Goal: Task Accomplishment & Management: Complete application form

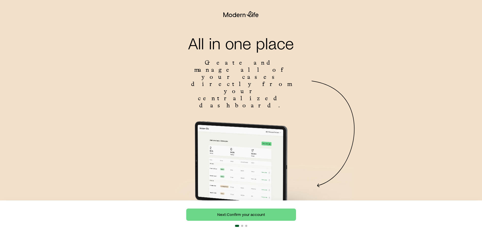
scroll to position [29, 0]
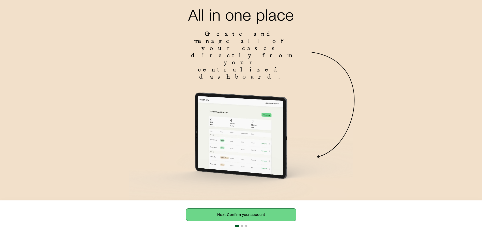
click at [240, 213] on link "Next: Confirm your account" at bounding box center [241, 214] width 110 height 12
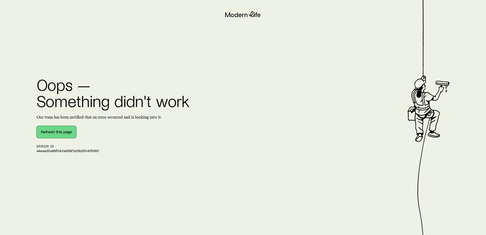
click at [48, 132] on button "Refresh this page" at bounding box center [57, 132] width 40 height 12
click at [64, 131] on button "Refresh this page" at bounding box center [57, 132] width 40 height 12
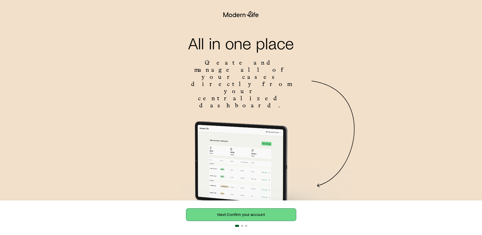
click at [251, 214] on link "Next: Confirm your account" at bounding box center [241, 214] width 110 height 12
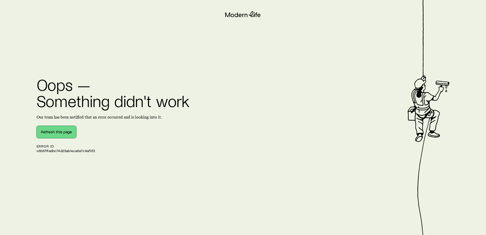
click at [59, 132] on button "Refresh this page" at bounding box center [57, 132] width 40 height 12
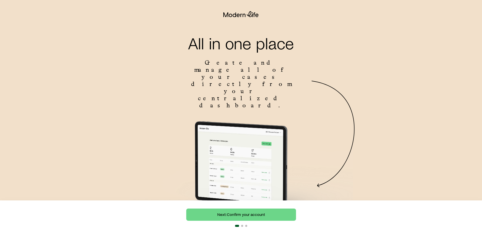
scroll to position [29, 0]
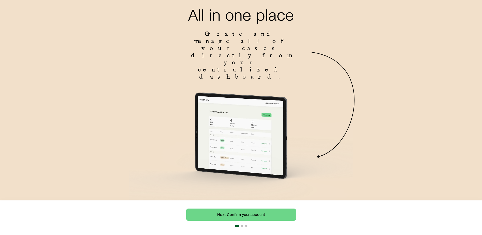
click at [242, 222] on div "Next: Confirm your account" at bounding box center [241, 217] width 110 height 18
click at [244, 218] on link "Next: Confirm your account" at bounding box center [241, 214] width 110 height 12
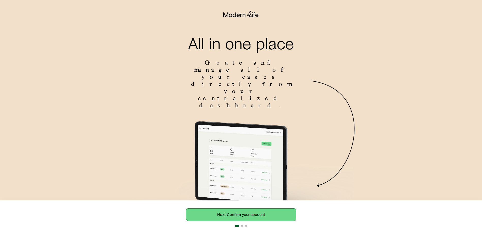
click at [218, 210] on link "Next: Confirm your account" at bounding box center [241, 214] width 110 height 12
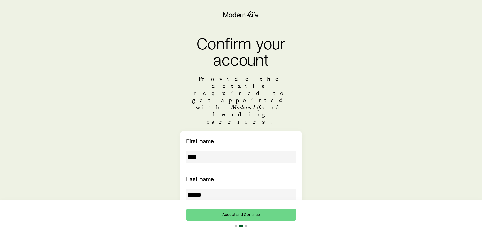
scroll to position [101, 0]
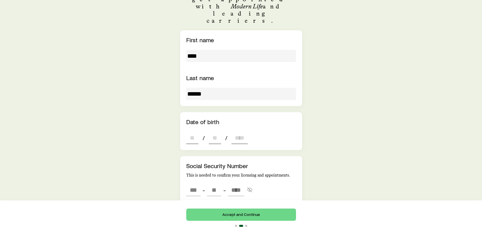
click at [195, 132] on input "dateOfBirth" at bounding box center [192, 138] width 12 height 12
type input "**"
type input "****"
type input "*"
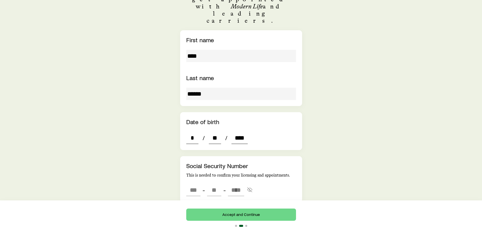
type input "****"
type input "***"
type input "**"
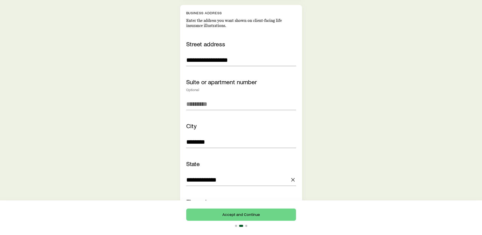
scroll to position [372, 0]
type input "****"
click at [206, 98] on input at bounding box center [241, 104] width 110 height 12
type input "***"
type input "**"
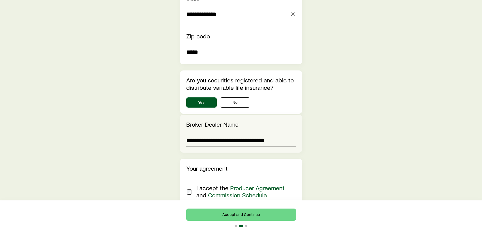
scroll to position [554, 0]
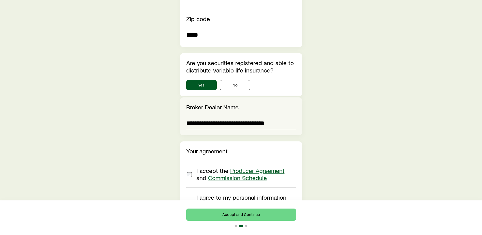
type input "*********"
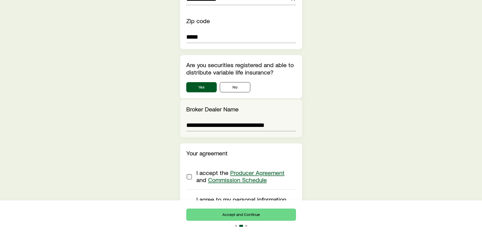
scroll to position [598, 0]
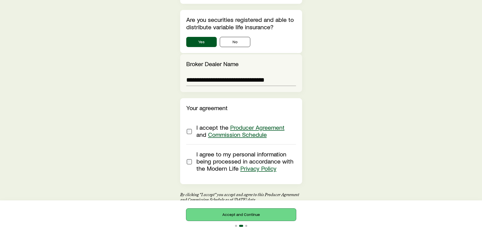
click at [259, 215] on button "Accept and Continue" at bounding box center [241, 214] width 110 height 12
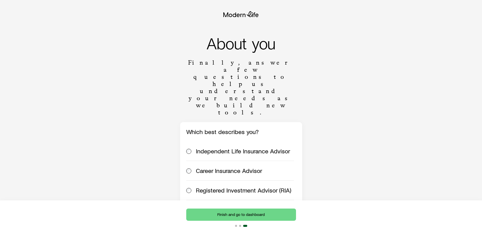
click at [194, 187] on div "Registered Investment Advisor (RIA)" at bounding box center [240, 190] width 108 height 7
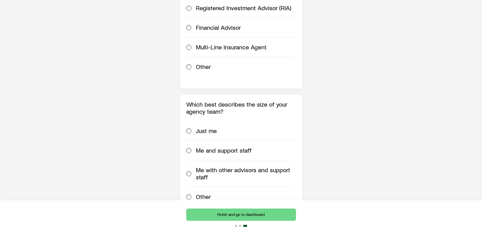
scroll to position [183, 0]
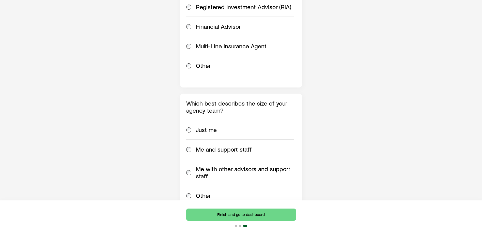
click at [191, 165] on span at bounding box center [189, 172] width 6 height 14
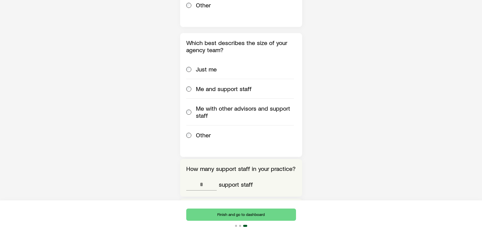
scroll to position [244, 0]
click at [205, 178] on input "tel" at bounding box center [201, 184] width 31 height 12
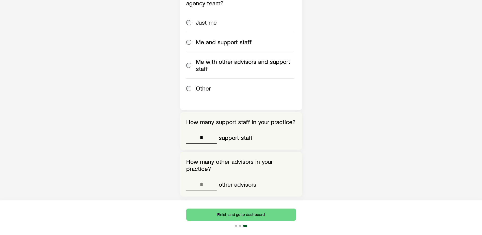
scroll to position [291, 0]
type input "*"
click at [204, 178] on input "tel" at bounding box center [201, 184] width 31 height 12
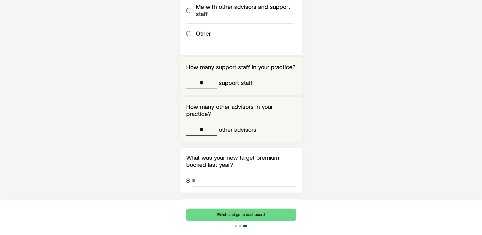
scroll to position [346, 0]
type input "*"
click at [202, 174] on input "tel" at bounding box center [244, 180] width 104 height 12
type input "*********"
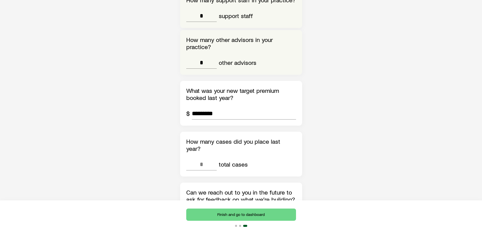
scroll to position [413, 0]
click at [204, 158] on input "tel" at bounding box center [201, 164] width 31 height 12
type input "**"
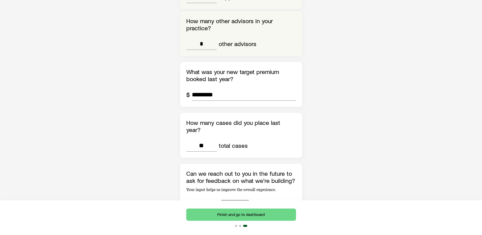
click at [230, 200] on button "No" at bounding box center [235, 205] width 31 height 10
click at [245, 209] on button "Finish and go to dashboard" at bounding box center [241, 214] width 110 height 12
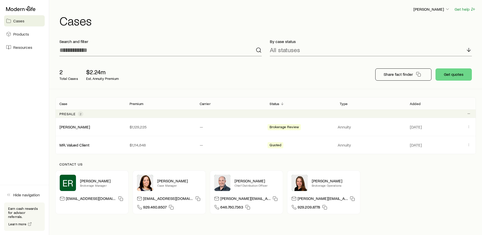
scroll to position [24, 0]
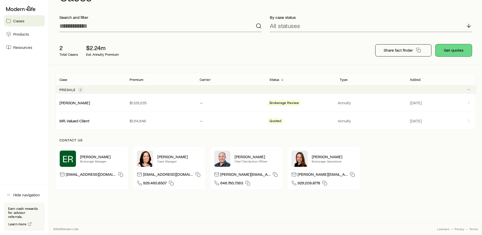
click at [454, 47] on button "Get quotes" at bounding box center [454, 50] width 36 height 12
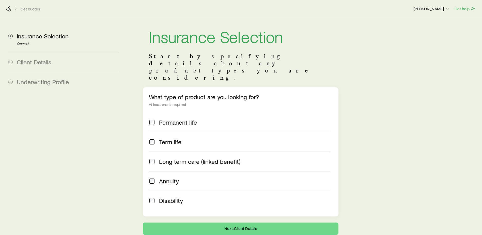
scroll to position [21, 0]
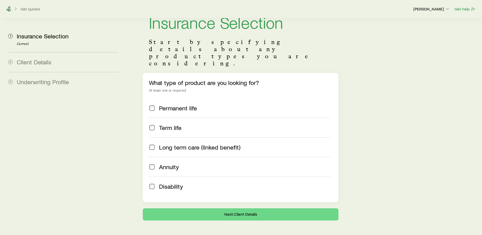
click at [11, 7] on div "Get quotes Ryan Staton Get help" at bounding box center [241, 9] width 482 height 18
click at [11, 7] on icon at bounding box center [8, 8] width 5 height 5
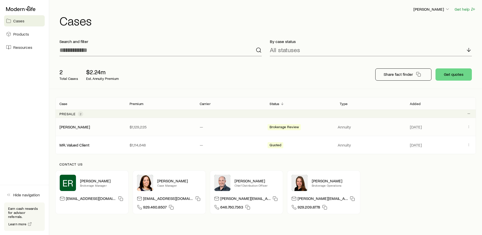
click at [208, 130] on div "Acchione, Thomas $1,129,225 — Brokerage Review Annuity Aug 19" at bounding box center [265, 127] width 421 height 18
click at [136, 127] on p "$1,129,225" at bounding box center [161, 126] width 62 height 5
click at [73, 127] on link "[PERSON_NAME]" at bounding box center [75, 126] width 31 height 5
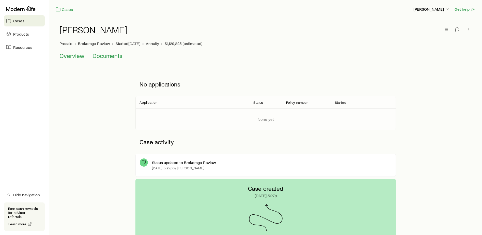
click at [113, 60] on button "Documents" at bounding box center [108, 58] width 30 height 12
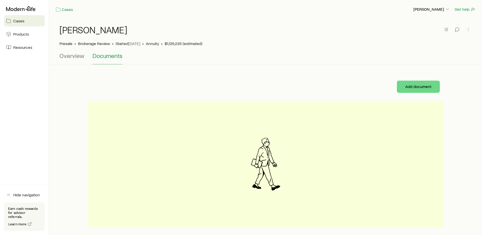
click at [25, 40] on div "Cases Products Resources" at bounding box center [24, 28] width 49 height 57
click at [27, 35] on span "Products" at bounding box center [21, 34] width 16 height 5
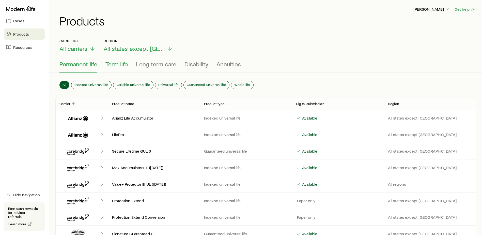
click at [122, 68] on button "Term life" at bounding box center [117, 67] width 22 height 12
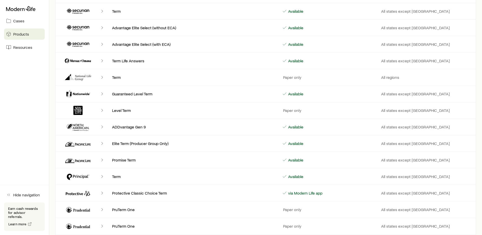
scroll to position [290, 0]
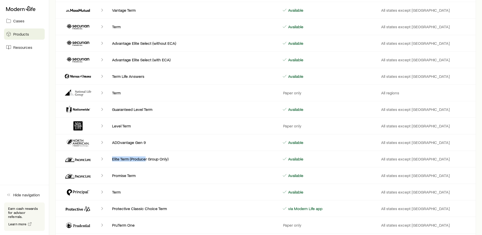
drag, startPoint x: 108, startPoint y: 159, endPoint x: 145, endPoint y: 159, distance: 36.6
click at [145, 159] on div "Elite Term (Producer Group Only)" at bounding box center [193, 158] width 170 height 5
drag, startPoint x: 145, startPoint y: 159, endPoint x: 106, endPoint y: 158, distance: 39.2
click at [106, 158] on div "Client cases" at bounding box center [83, 159] width 49 height 12
click at [100, 158] on icon "Client cases" at bounding box center [102, 158] width 5 height 5
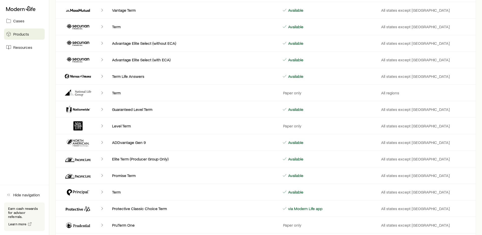
click at [104, 159] on icon "Client cases" at bounding box center [102, 158] width 5 height 5
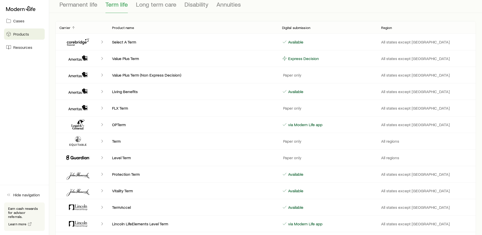
scroll to position [0, 0]
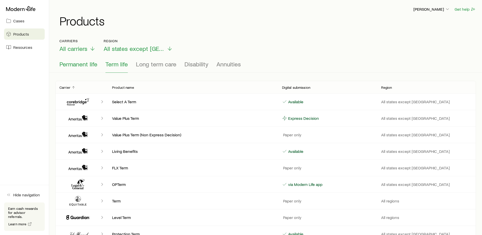
click at [79, 61] on span "Permanent life" at bounding box center [78, 64] width 38 height 7
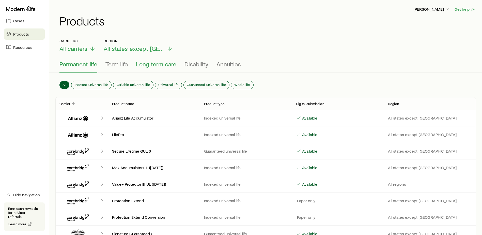
click at [162, 66] on span "Long term care" at bounding box center [156, 64] width 40 height 7
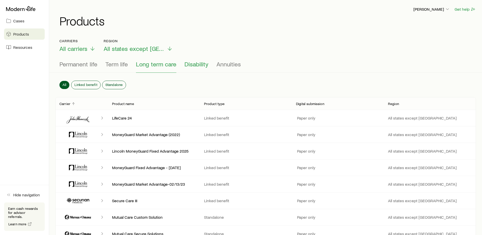
click at [187, 66] on span "Disability" at bounding box center [197, 64] width 24 height 7
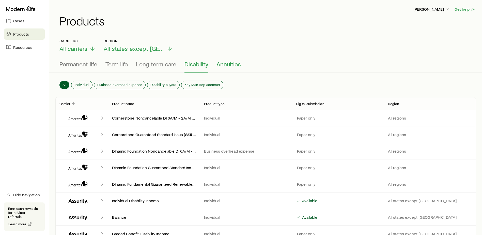
click at [222, 67] on span "Annuities" at bounding box center [229, 64] width 24 height 7
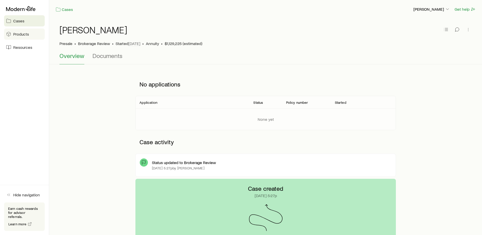
click at [31, 39] on link "Products" at bounding box center [24, 33] width 41 height 11
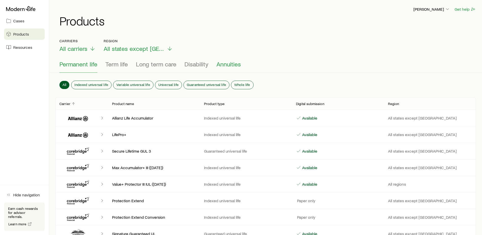
click at [226, 66] on span "Annuities" at bounding box center [229, 64] width 24 height 7
